Goal: Task Accomplishment & Management: Complete application form

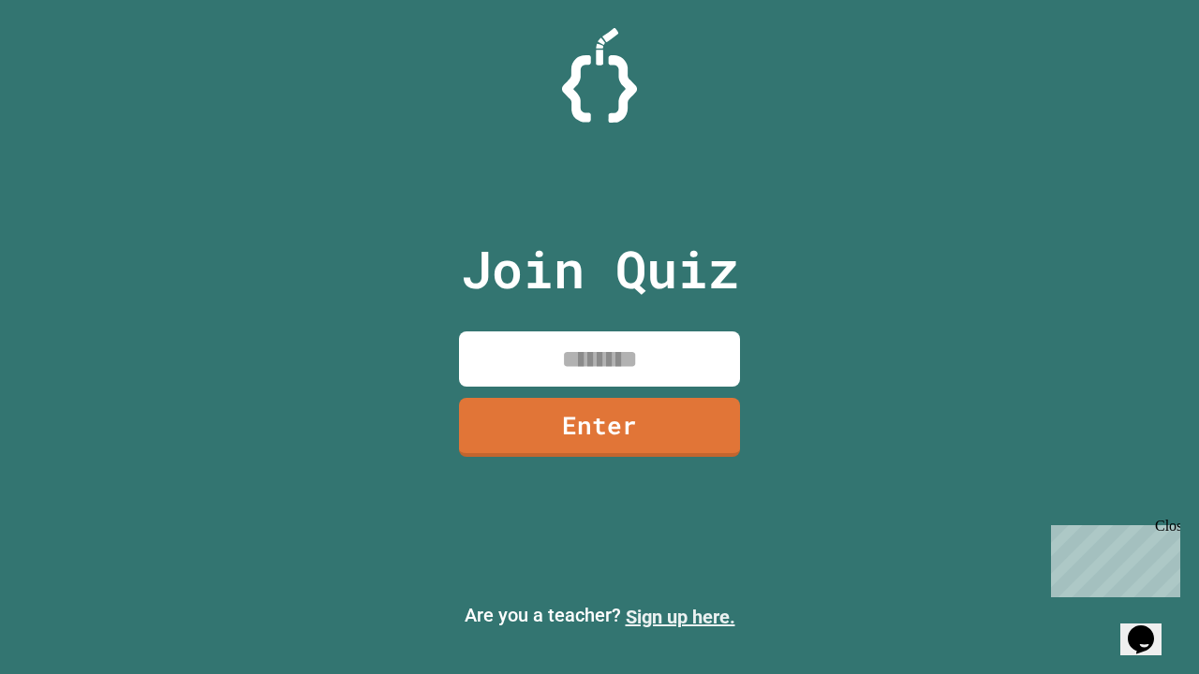
click at [680, 617] on link "Sign up here." at bounding box center [681, 617] width 110 height 22
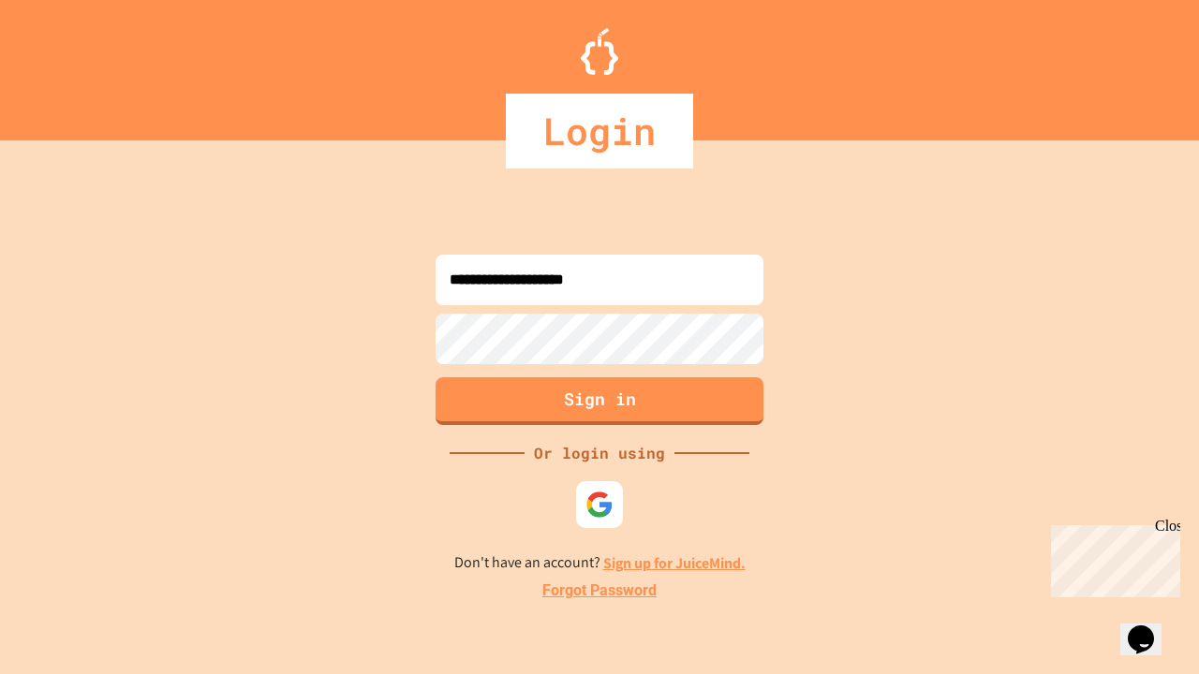
type input "**********"
